Goal: Navigation & Orientation: Find specific page/section

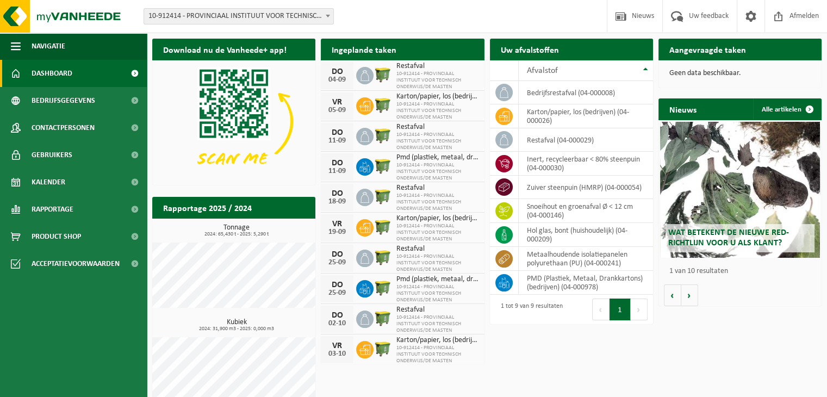
click at [732, 234] on span "Wat betekent de nieuwe RED-richtlijn voor u als klant?" at bounding box center [728, 237] width 121 height 19
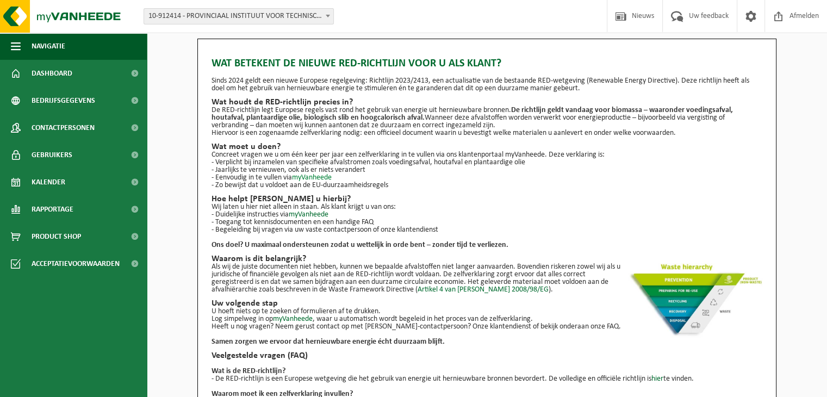
click at [305, 178] on link "myVanheede" at bounding box center [312, 177] width 40 height 8
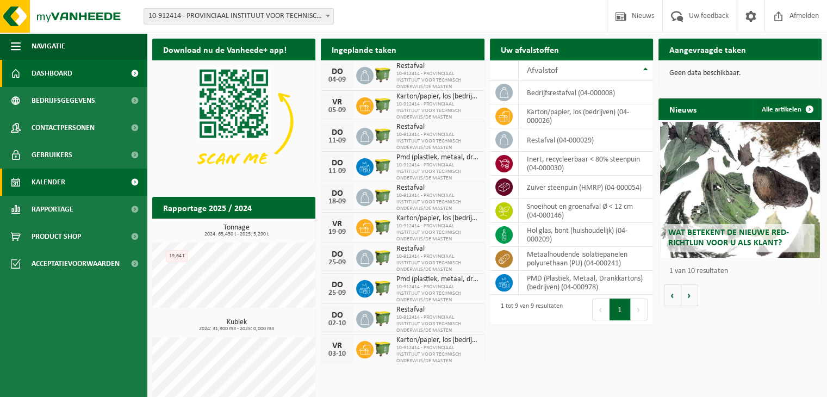
drag, startPoint x: 54, startPoint y: 187, endPoint x: 61, endPoint y: 190, distance: 7.1
click at [54, 187] on span "Kalender" at bounding box center [49, 181] width 34 height 27
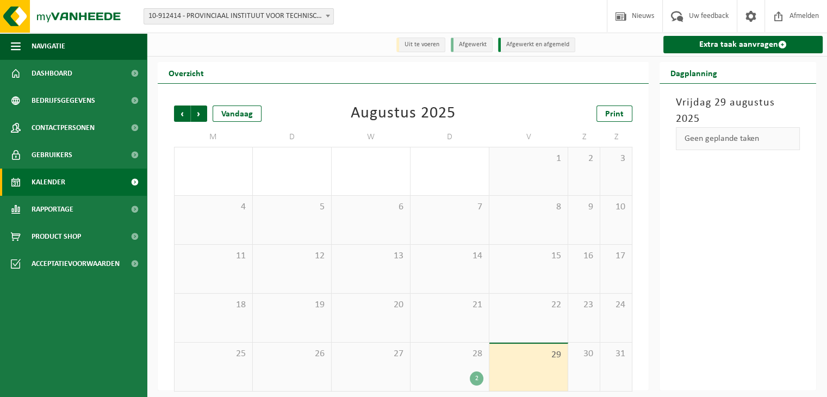
scroll to position [7, 0]
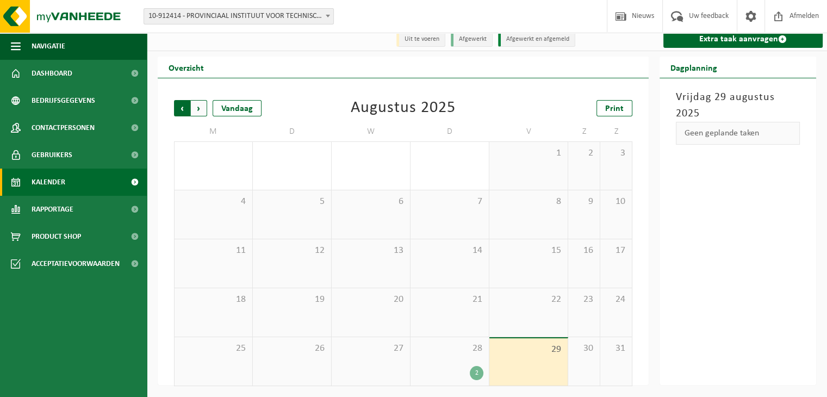
click at [202, 109] on span "Volgende" at bounding box center [199, 108] width 16 height 16
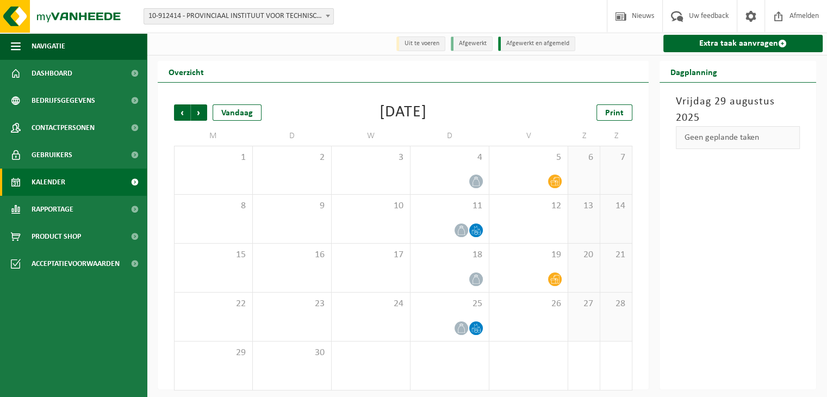
scroll to position [0, 0]
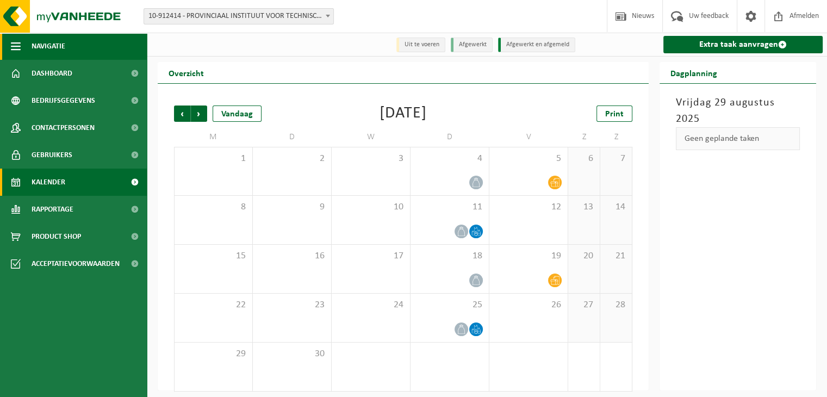
click at [37, 44] on span "Navigatie" at bounding box center [49, 46] width 34 height 27
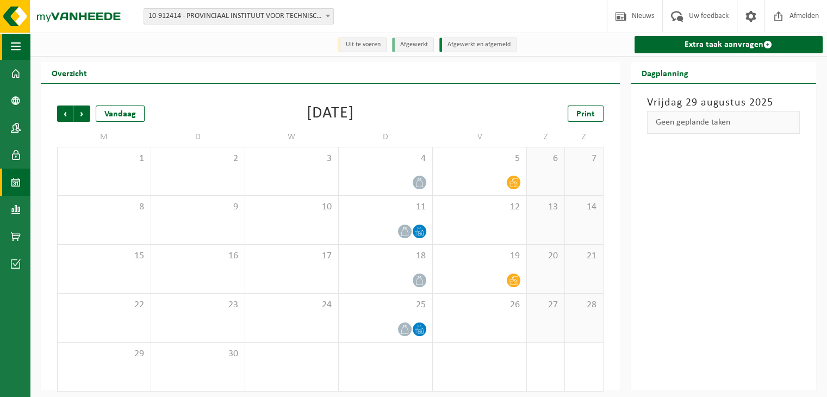
click at [15, 48] on span "button" at bounding box center [16, 46] width 10 height 27
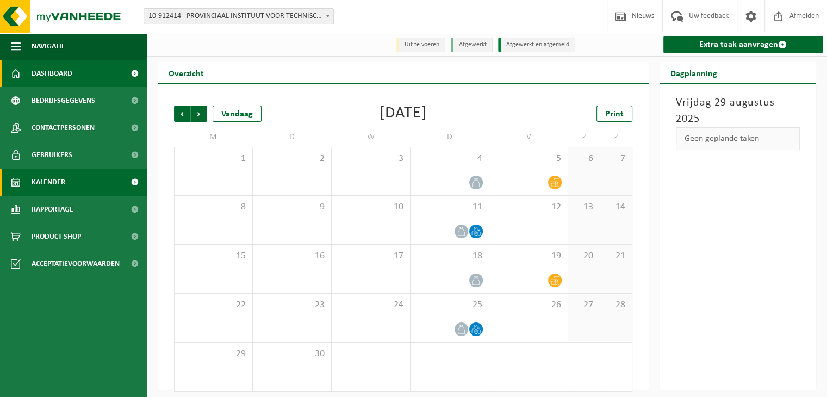
click at [36, 72] on span "Dashboard" at bounding box center [52, 73] width 41 height 27
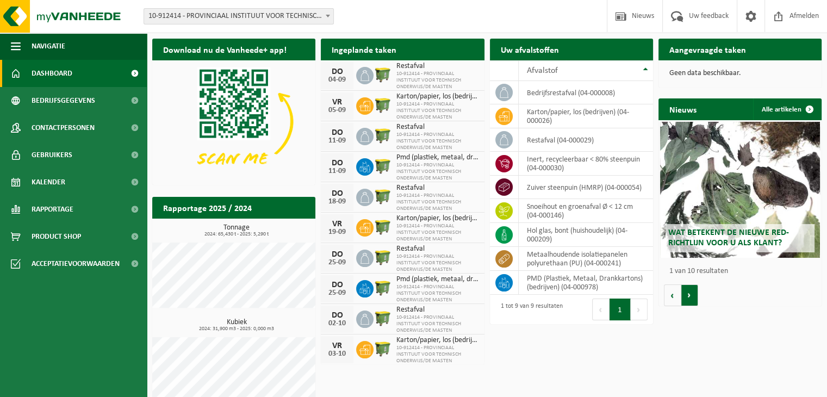
click at [689, 302] on button "Volgende" at bounding box center [689, 295] width 17 height 22
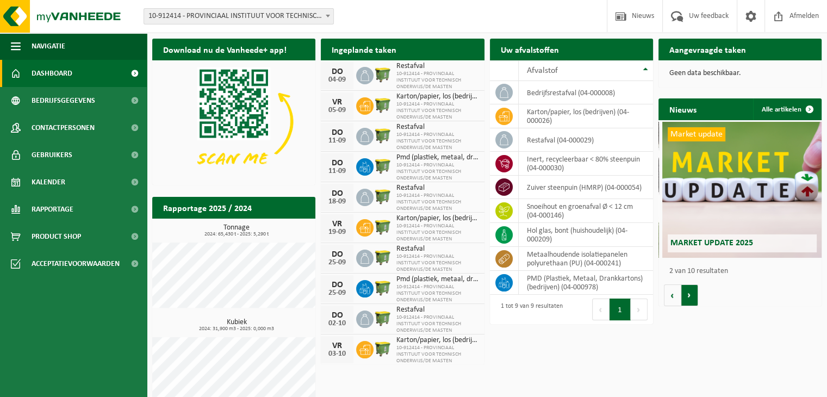
scroll to position [0, 163]
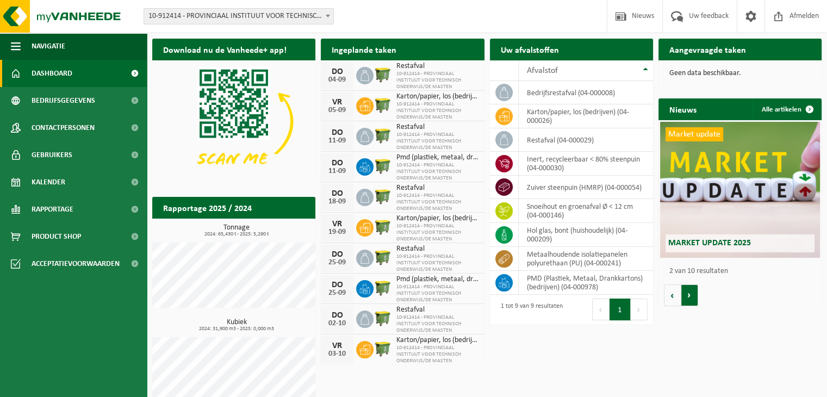
click at [687, 297] on button "Volgende" at bounding box center [689, 295] width 17 height 22
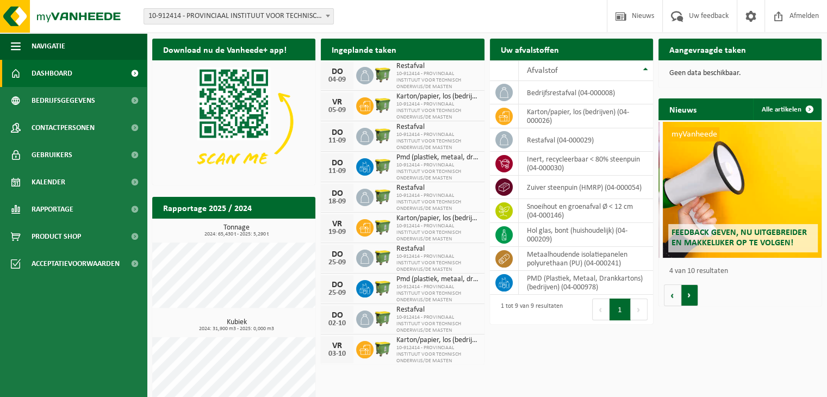
scroll to position [0, 489]
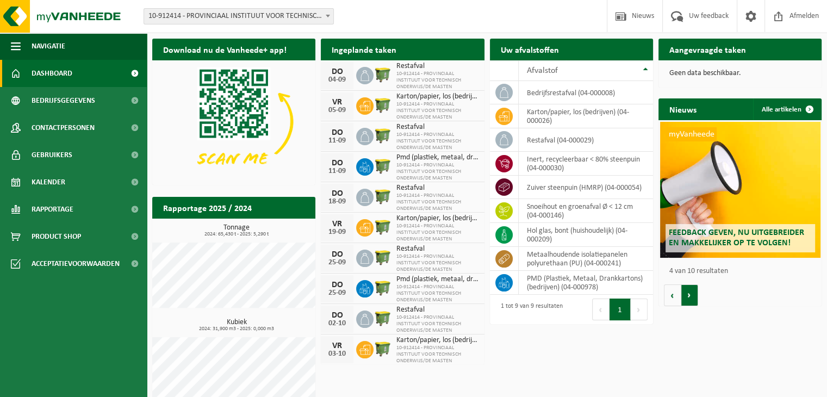
click at [687, 297] on button "Volgende" at bounding box center [689, 295] width 17 height 22
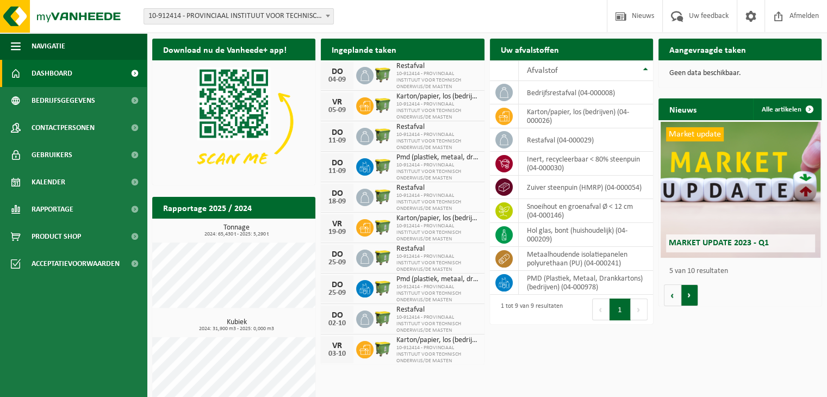
click at [687, 297] on button "Volgende" at bounding box center [689, 295] width 17 height 22
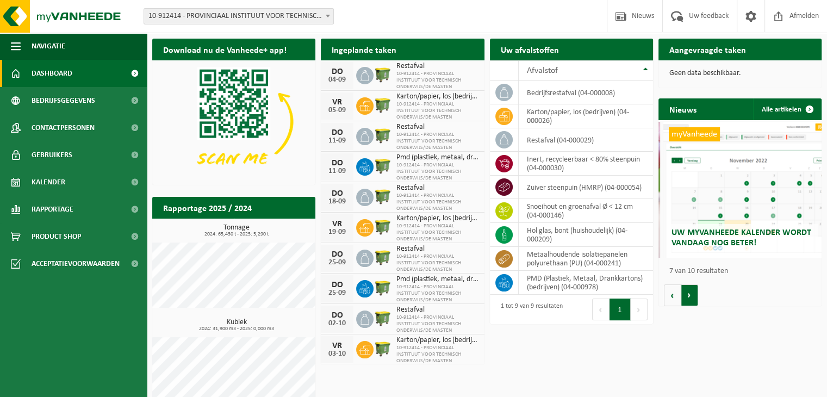
scroll to position [0, 978]
click at [687, 297] on button "Volgende" at bounding box center [689, 295] width 17 height 22
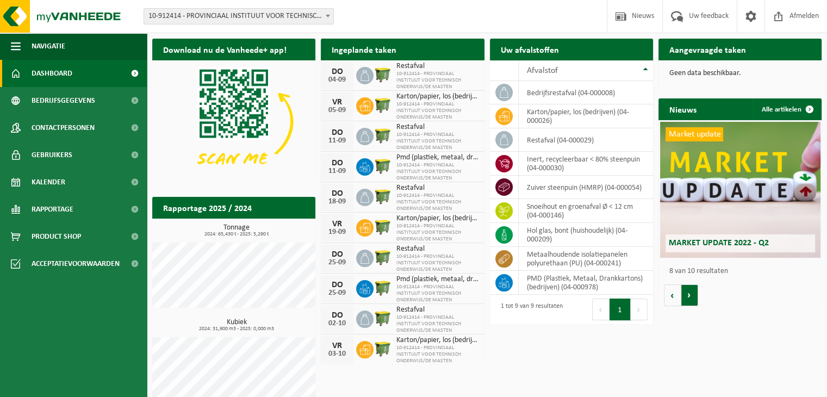
click at [687, 297] on button "Volgende" at bounding box center [689, 295] width 17 height 22
click at [676, 294] on button "Vorige" at bounding box center [672, 295] width 17 height 22
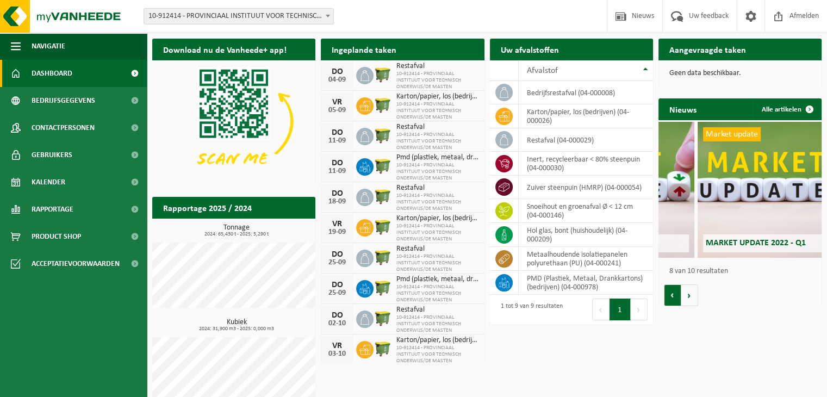
click at [676, 294] on button "Vorige" at bounding box center [672, 295] width 17 height 22
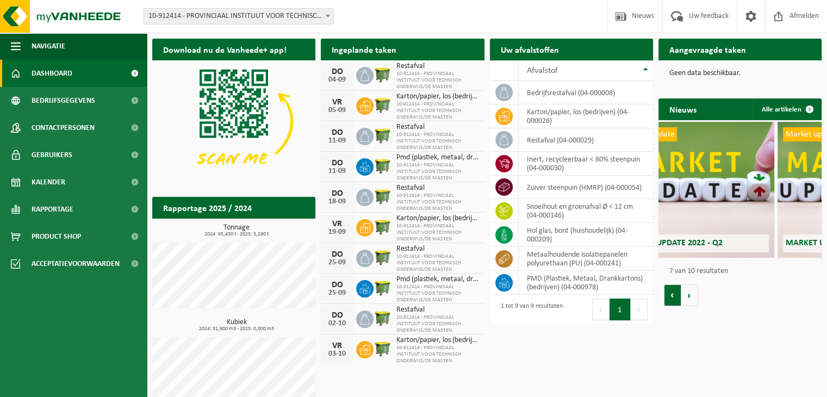
click at [676, 294] on button "Vorige" at bounding box center [672, 295] width 17 height 22
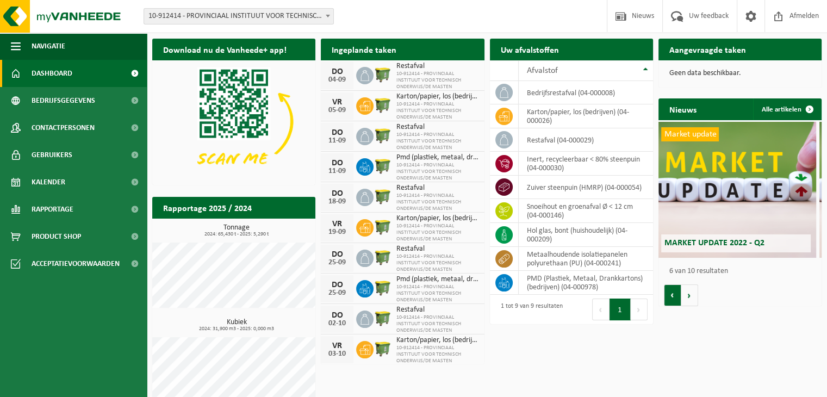
click at [676, 294] on button "Vorige" at bounding box center [672, 295] width 17 height 22
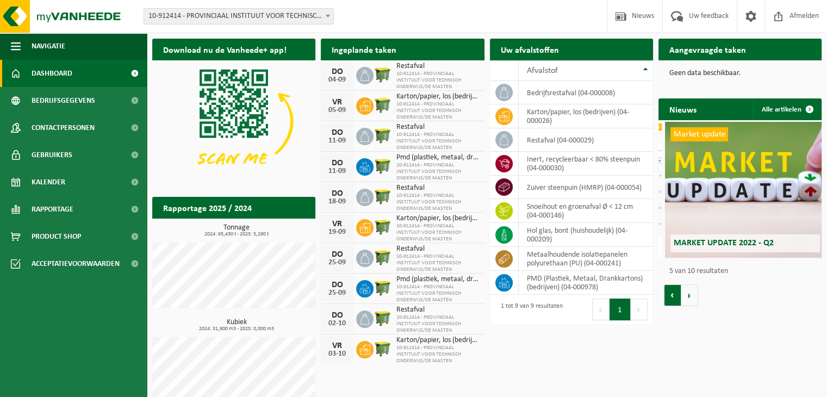
click at [676, 294] on button "Vorige" at bounding box center [672, 295] width 17 height 22
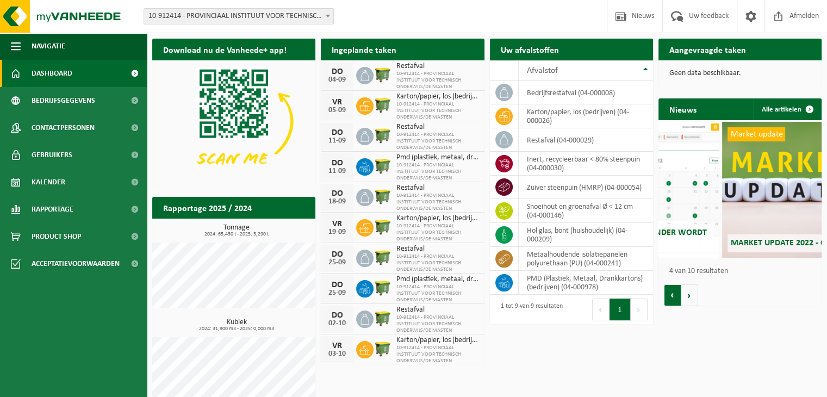
click at [676, 294] on button "Vorige" at bounding box center [672, 295] width 17 height 22
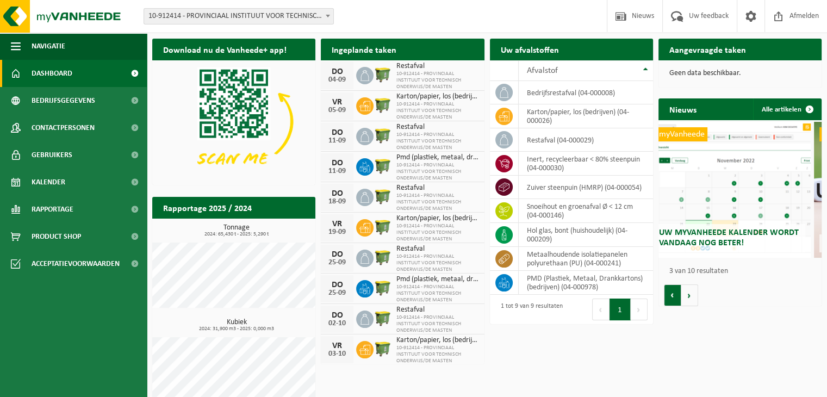
click at [676, 294] on button "Vorige" at bounding box center [672, 295] width 17 height 22
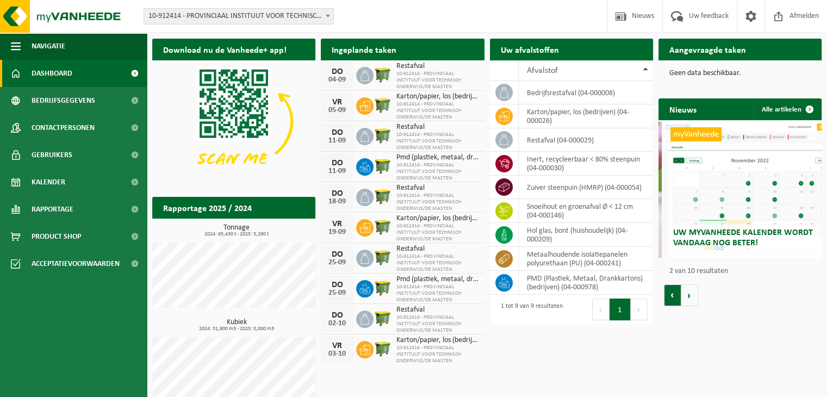
click at [676, 294] on button "Vorige" at bounding box center [672, 295] width 17 height 22
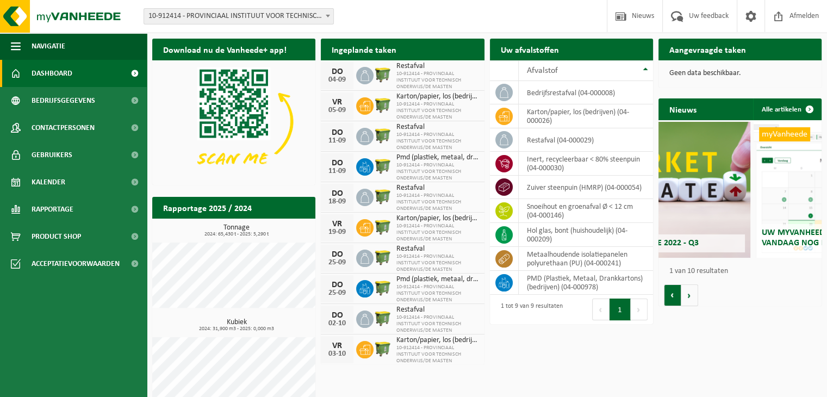
click at [676, 294] on button "Vorige" at bounding box center [672, 295] width 17 height 22
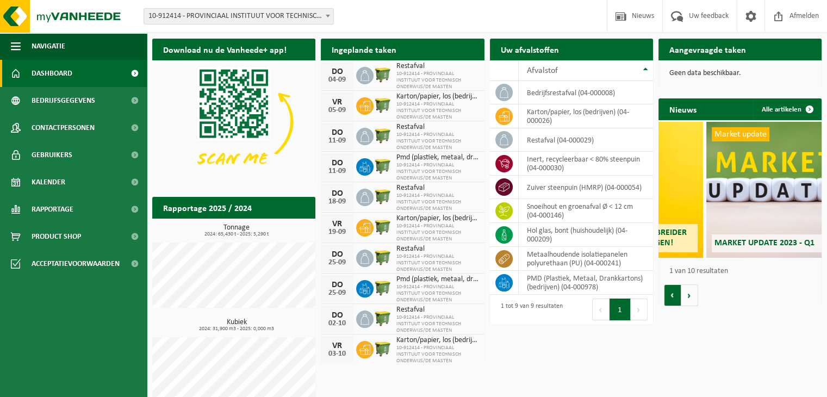
click at [676, 294] on button "Vorige" at bounding box center [672, 295] width 17 height 22
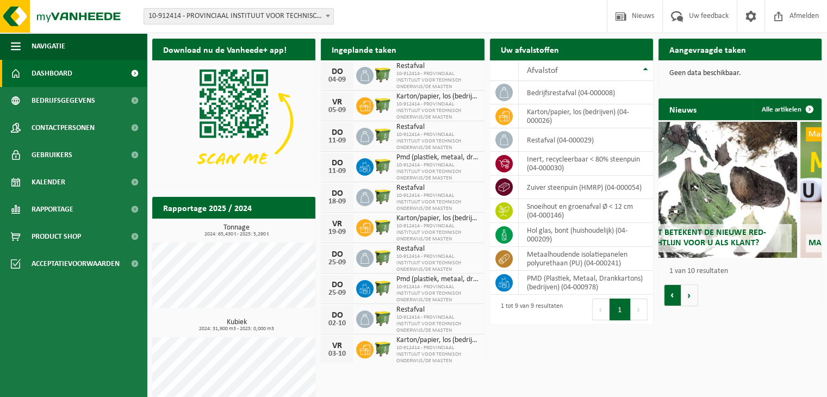
scroll to position [0, 0]
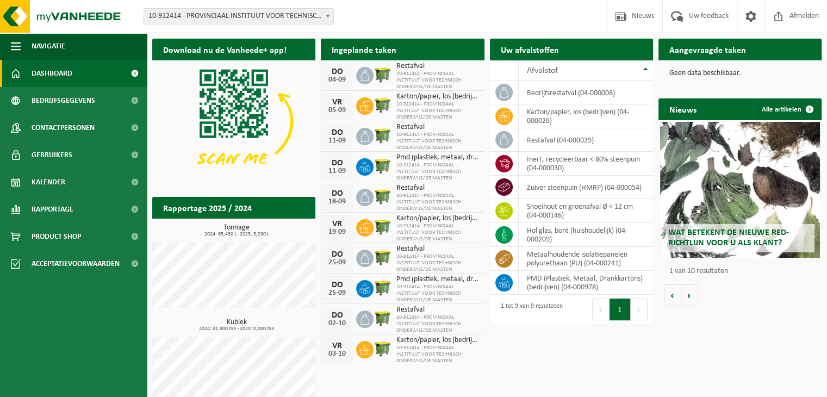
click at [703, 236] on span "Wat betekent de nieuwe RED-richtlijn voor u als klant?" at bounding box center [728, 237] width 121 height 19
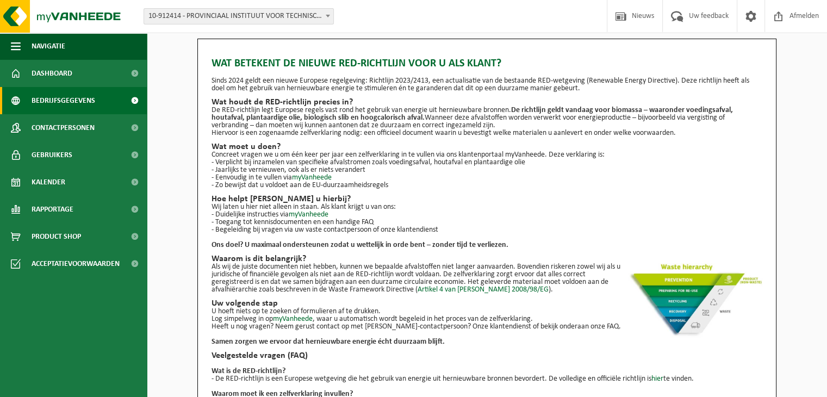
click at [50, 101] on span "Bedrijfsgegevens" at bounding box center [64, 100] width 64 height 27
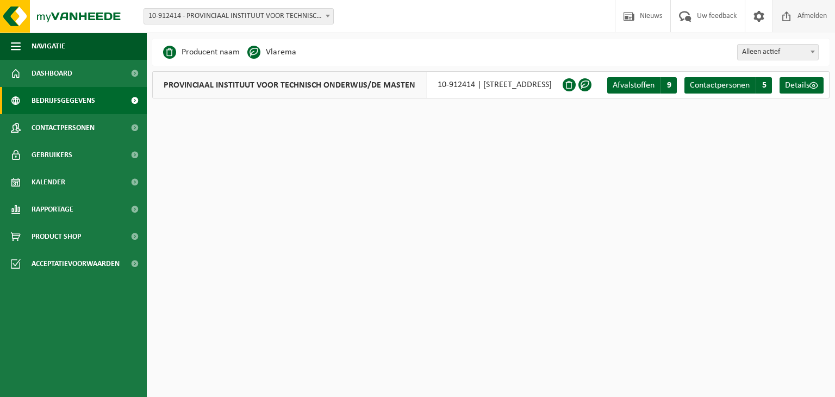
drag, startPoint x: 804, startPoint y: 17, endPoint x: 804, endPoint y: 7, distance: 10.3
click at [804, 17] on span "Afmelden" at bounding box center [812, 16] width 35 height 32
